Goal: Task Accomplishment & Management: Use online tool/utility

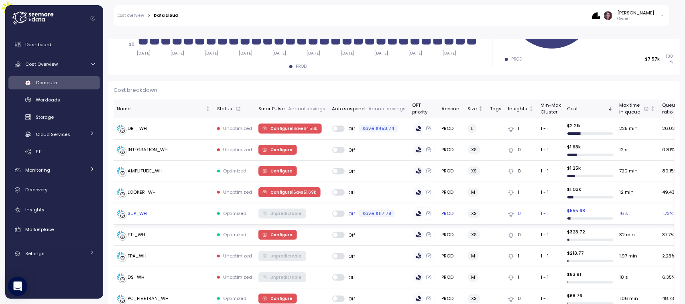
scroll to position [199, 0]
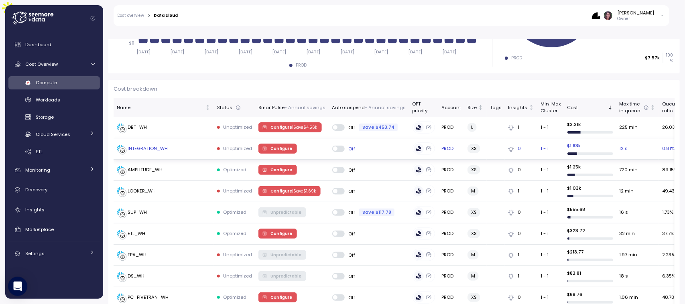
click at [276, 144] on span "Configure" at bounding box center [281, 148] width 22 height 9
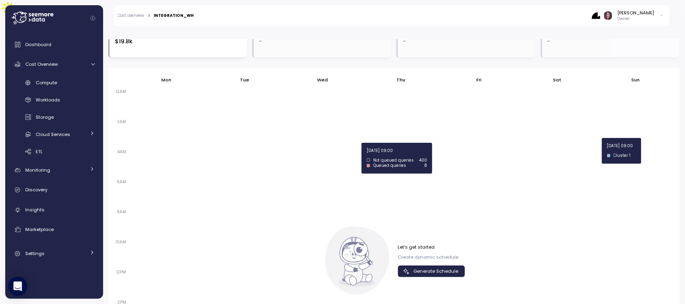
scroll to position [479, 0]
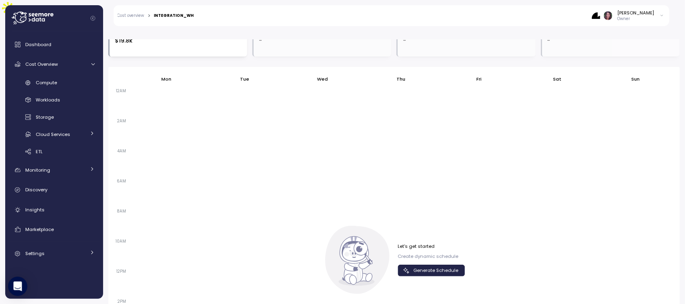
click at [430, 265] on span "Generate Schedule" at bounding box center [436, 270] width 45 height 11
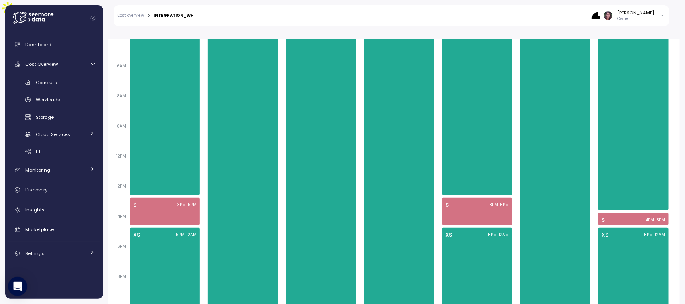
scroll to position [614, 0]
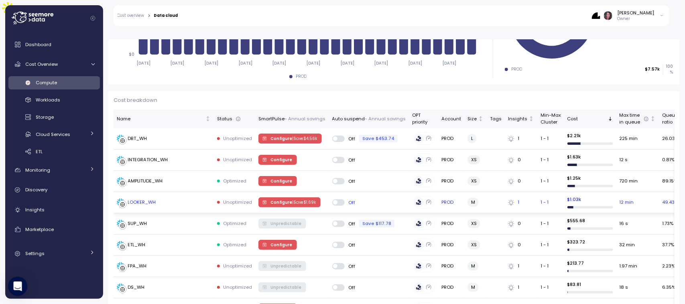
scroll to position [189, 0]
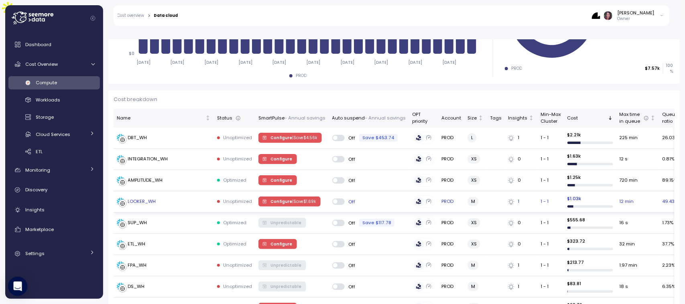
click at [283, 197] on span "Configure | Save $ 1.69k" at bounding box center [292, 201] width 45 height 9
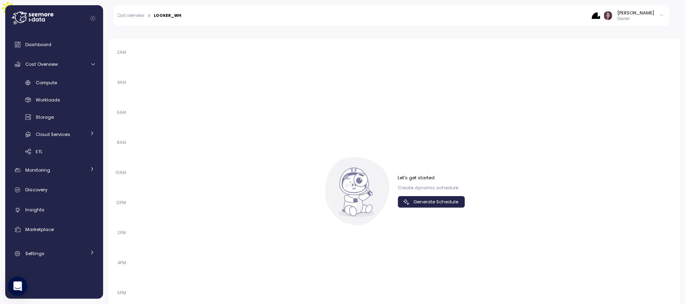
scroll to position [587, 0]
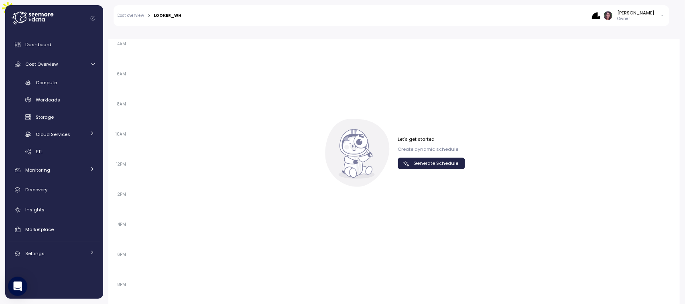
click at [445, 158] on span "Generate Schedule" at bounding box center [436, 163] width 45 height 11
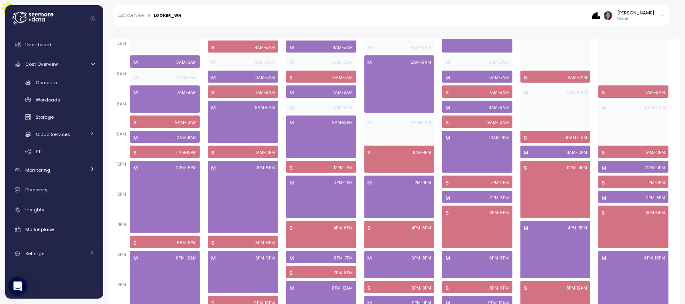
scroll to position [530, 0]
